Goal: Find specific page/section: Find specific page/section

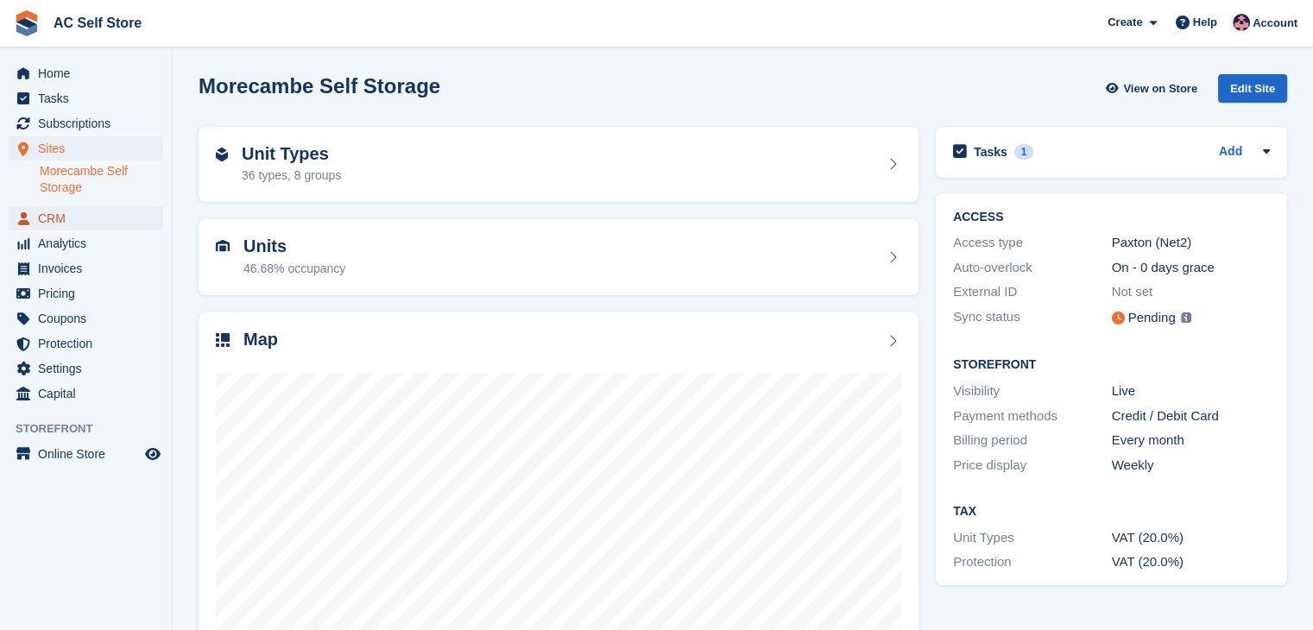
click at [108, 218] on span "CRM" at bounding box center [90, 218] width 104 height 24
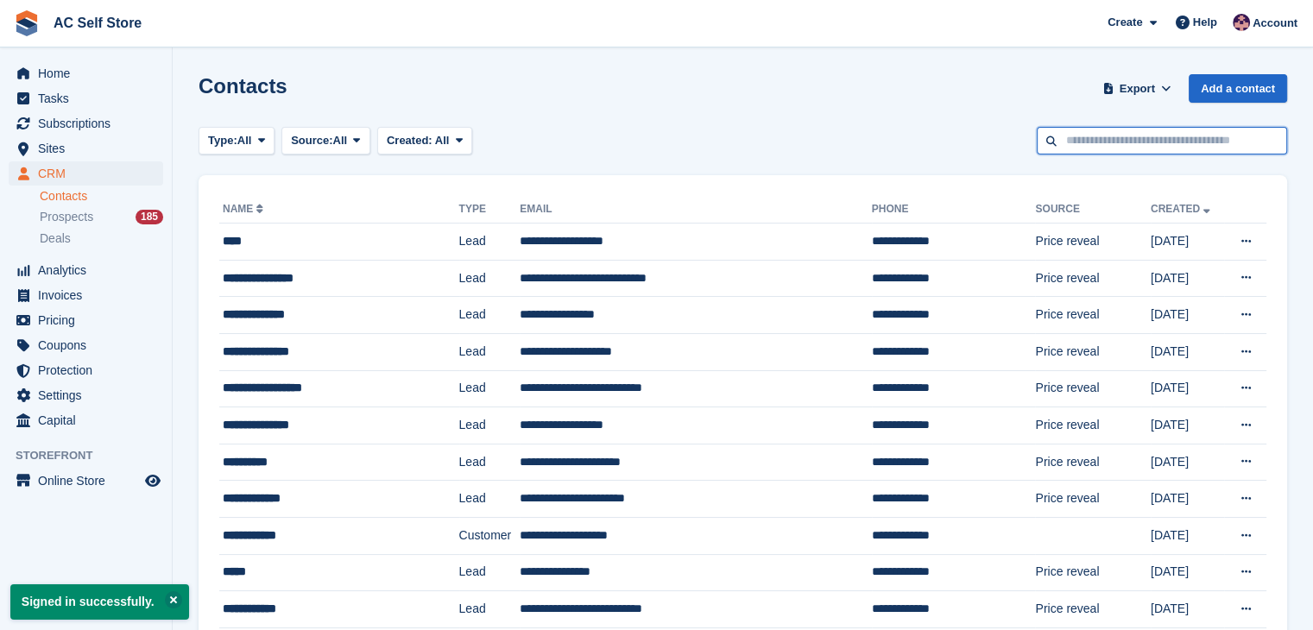
click at [1124, 147] on input "text" at bounding box center [1161, 141] width 250 height 28
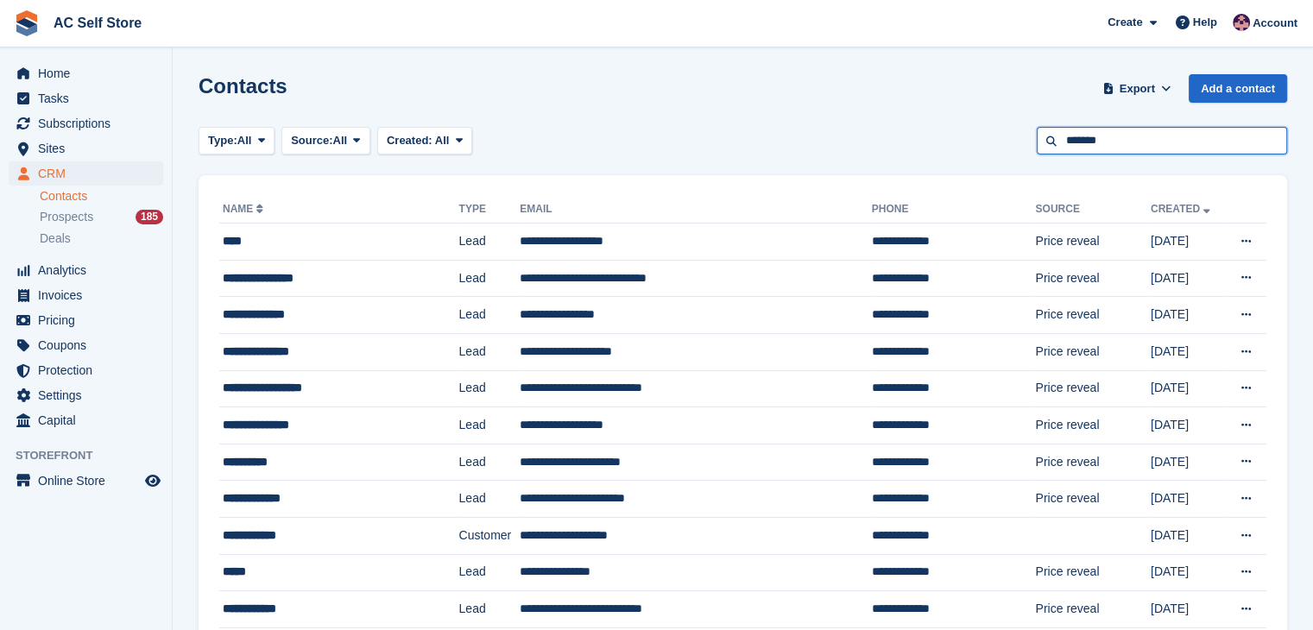
type input "*******"
